Goal: Navigation & Orientation: Find specific page/section

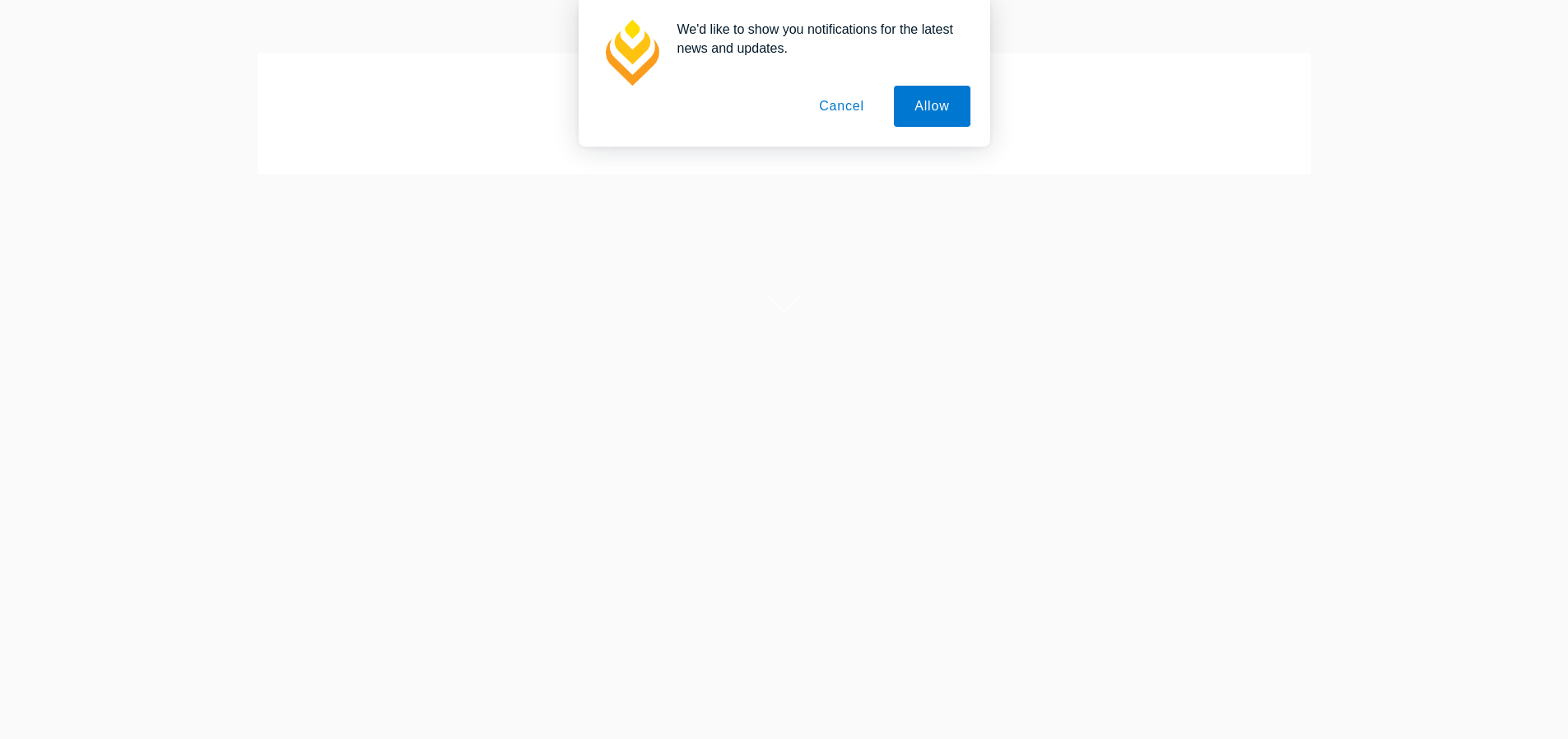
scroll to position [247, 0]
click at [909, 86] on button "Allow" at bounding box center [932, 106] width 76 height 41
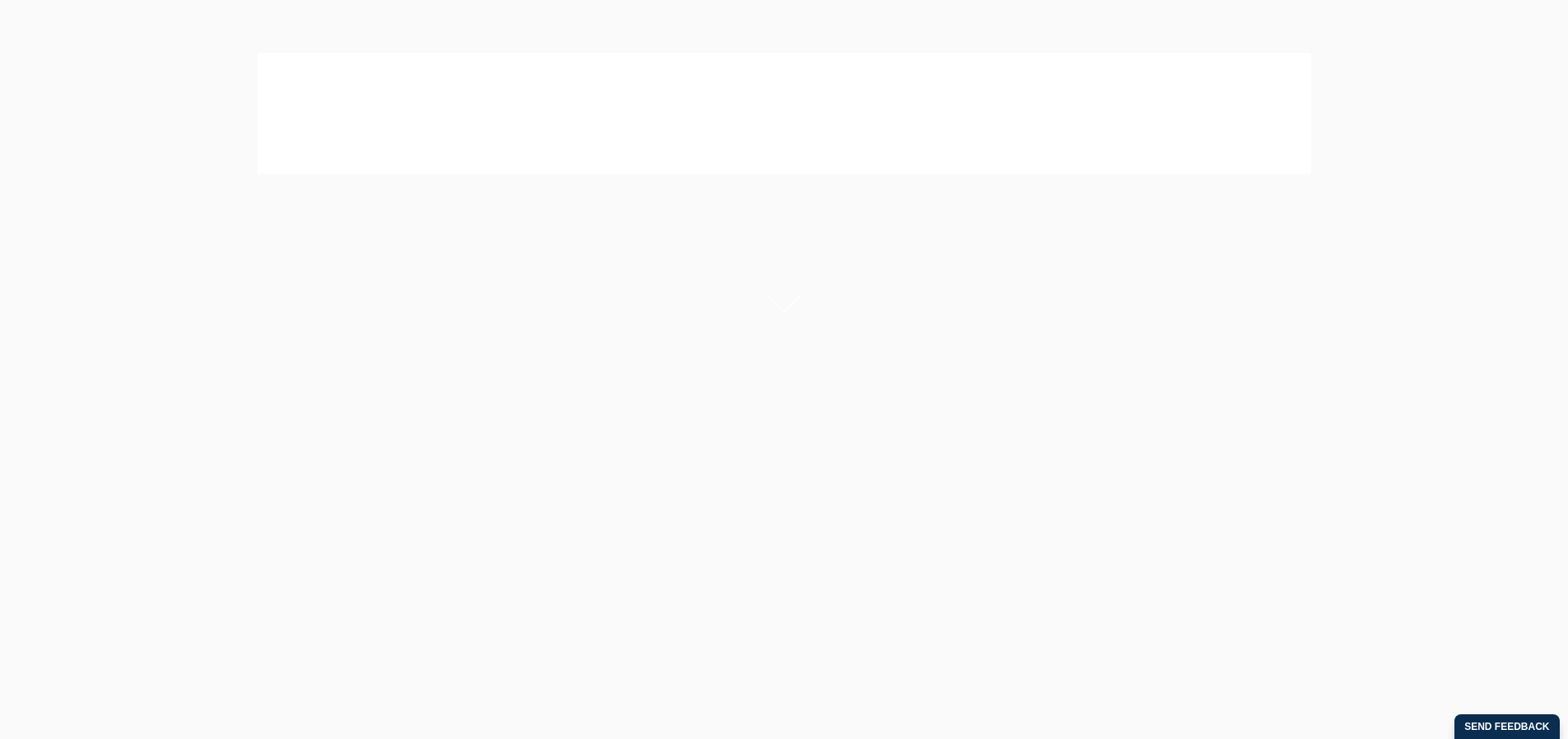
scroll to position [0, 0]
click at [807, 462] on div at bounding box center [784, 360] width 1568 height 471
drag, startPoint x: 710, startPoint y: 532, endPoint x: 729, endPoint y: 602, distance: 72.5
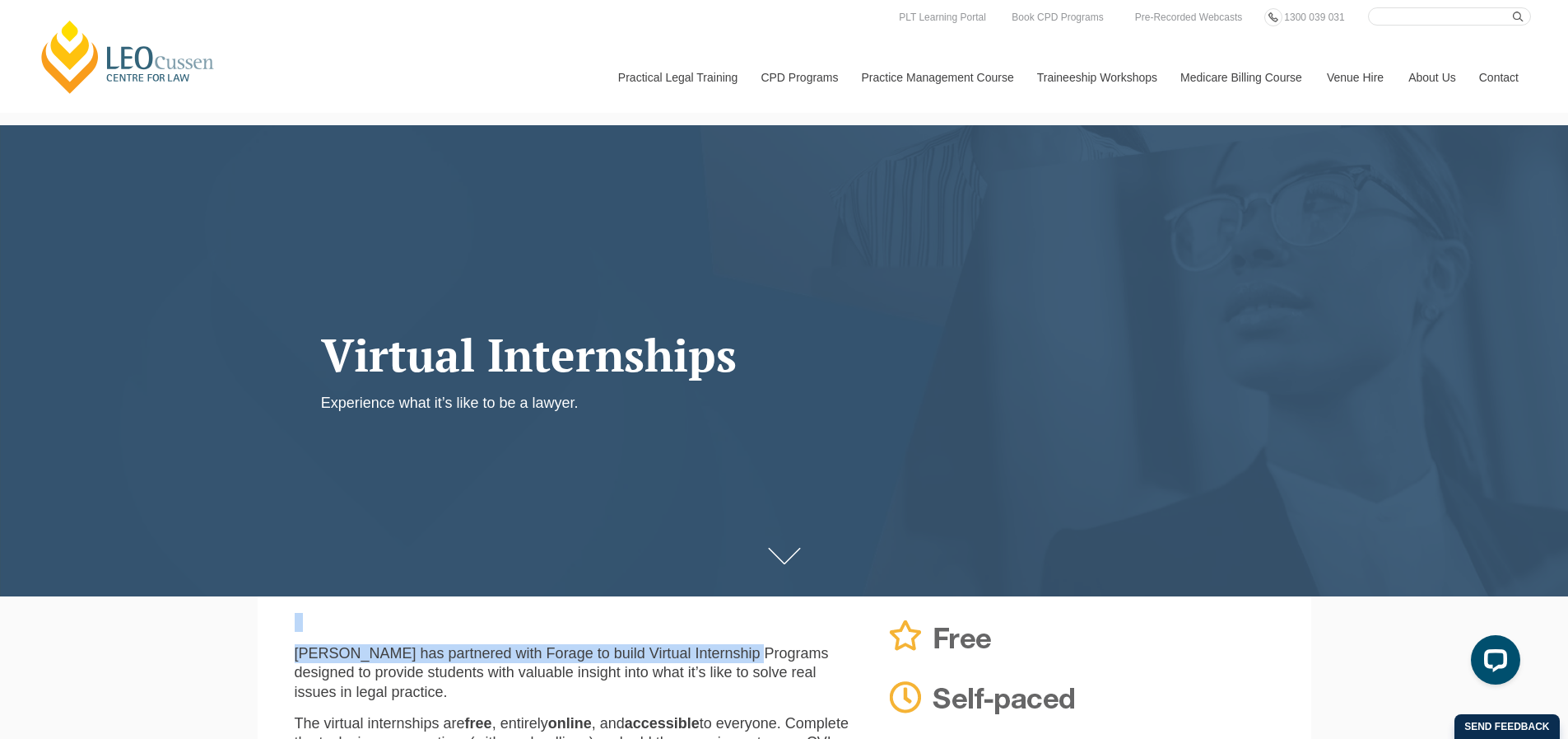
click at [772, 558] on icon at bounding box center [784, 556] width 33 height 16
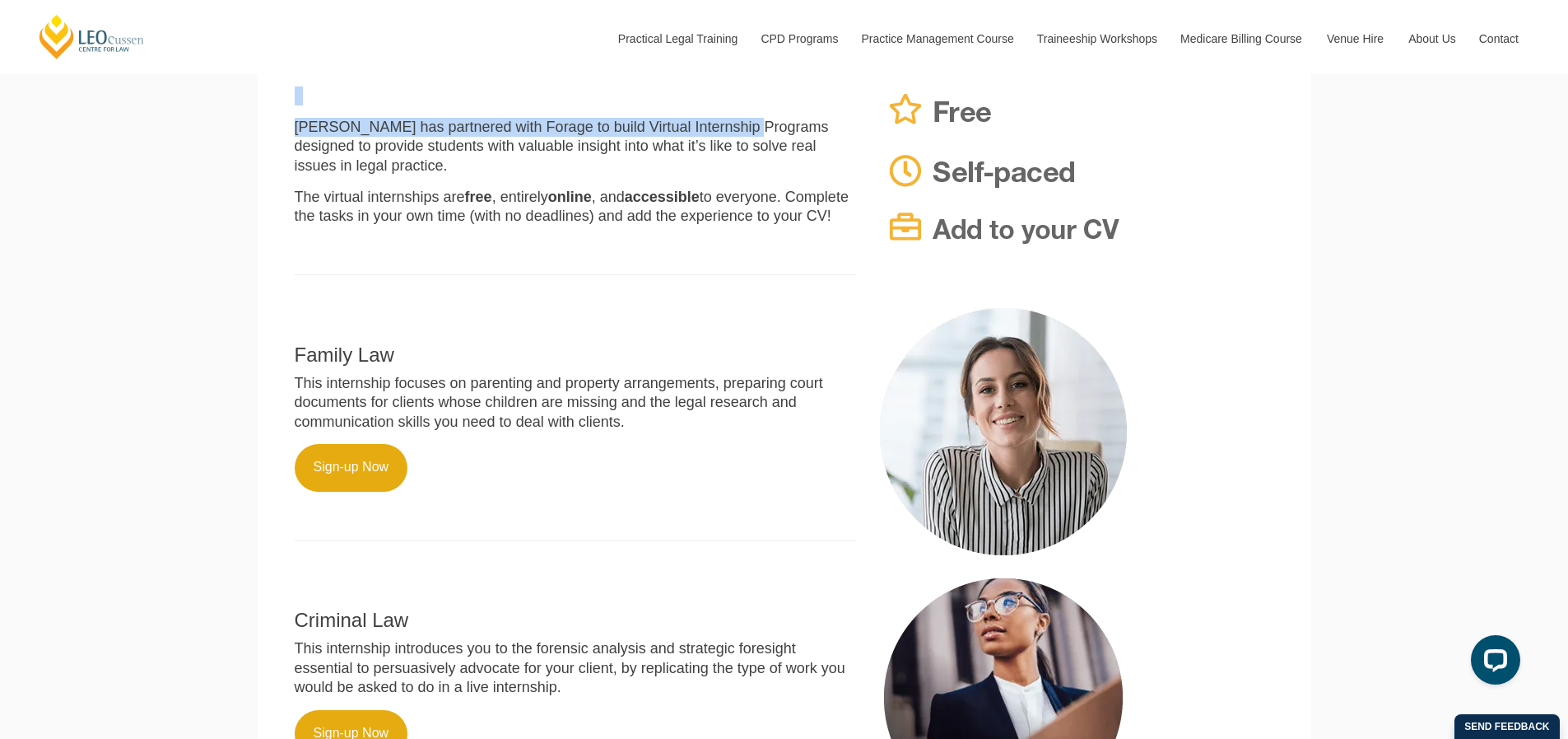
scroll to position [527, 0]
click at [204, 539] on div "Leo Cussen Centre for Law Search here Practical Legal Training Our Practical Le…" at bounding box center [784, 458] width 1568 height 1970
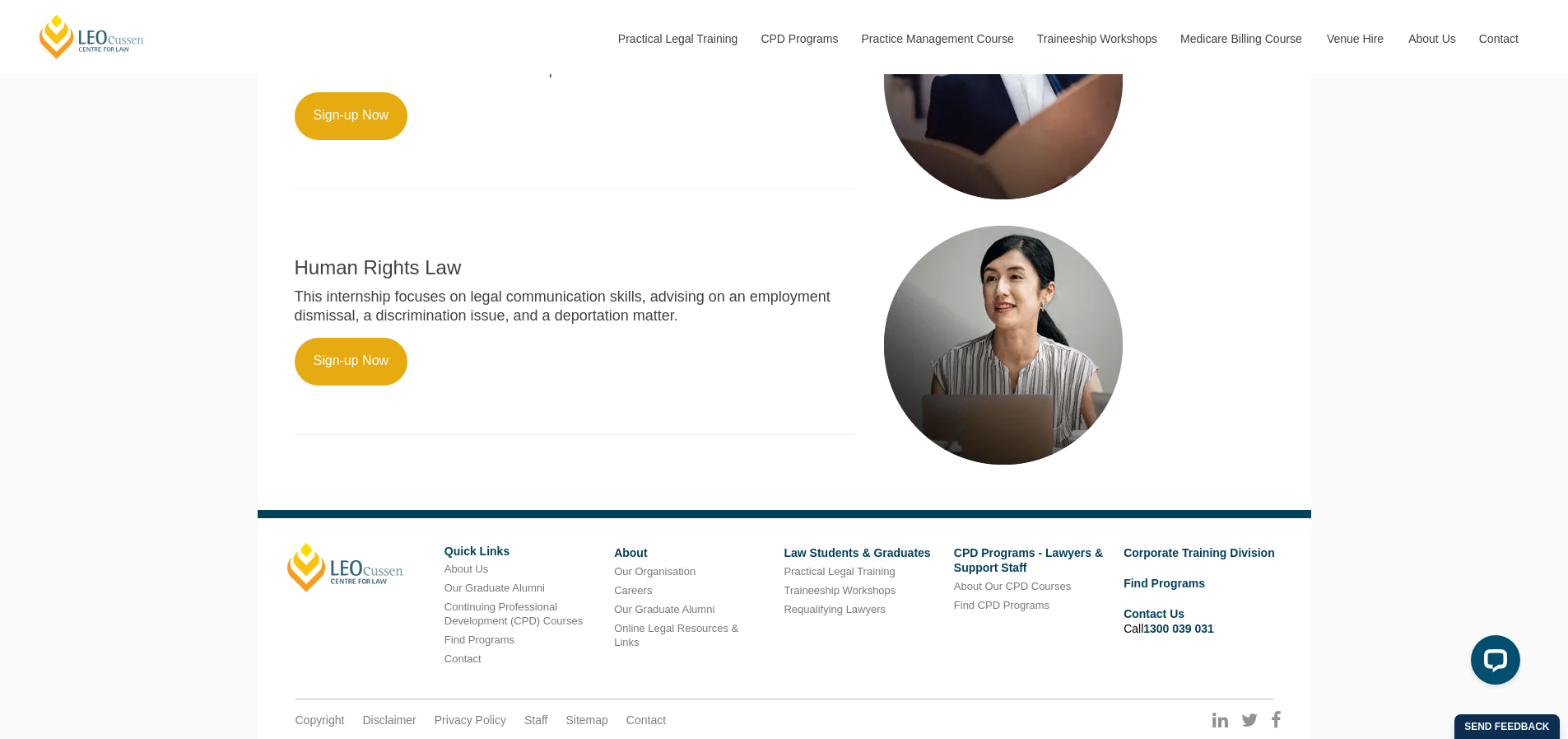
scroll to position [760, 0]
